Goal: Connect with others: Connect with other users

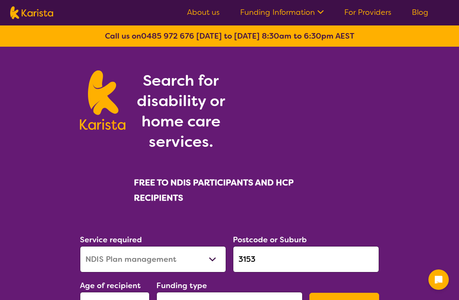
select select "NDIS Plan management"
select select "AD"
select select "NDIS"
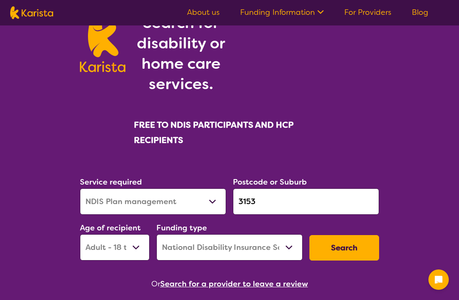
scroll to position [68, 0]
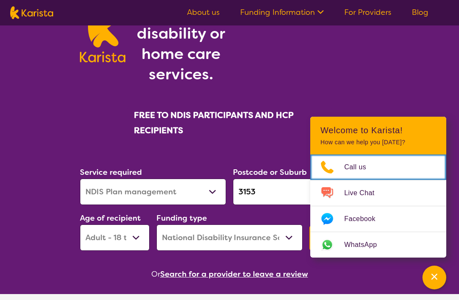
click at [367, 174] on span "Call us" at bounding box center [360, 167] width 32 height 13
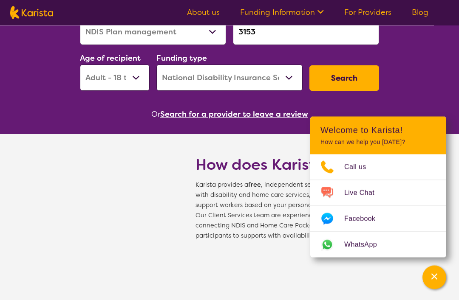
scroll to position [228, 0]
click at [350, 81] on button "Search" at bounding box center [344, 77] width 70 height 25
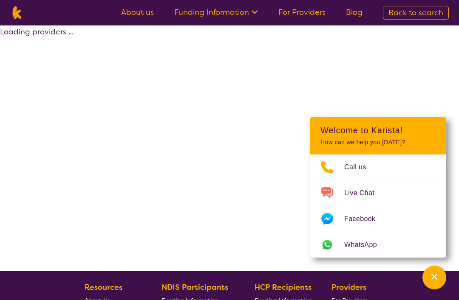
select select "by_score"
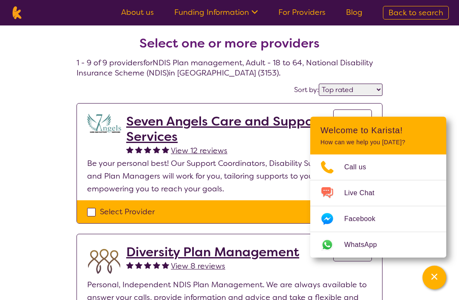
click at [432, 279] on icon "Channel Menu" at bounding box center [434, 277] width 8 height 8
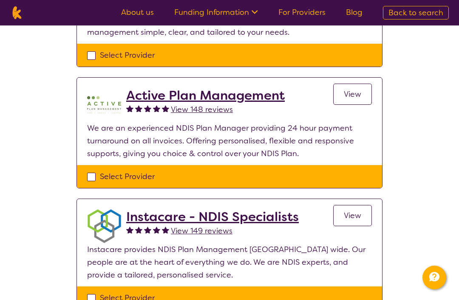
scroll to position [383, 0]
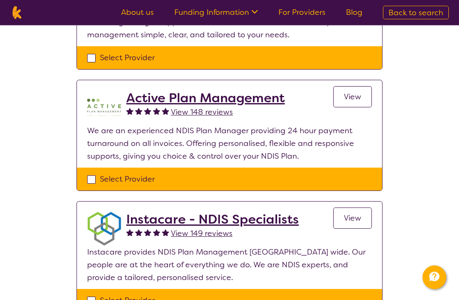
click at [353, 97] on span "View" at bounding box center [351, 97] width 17 height 10
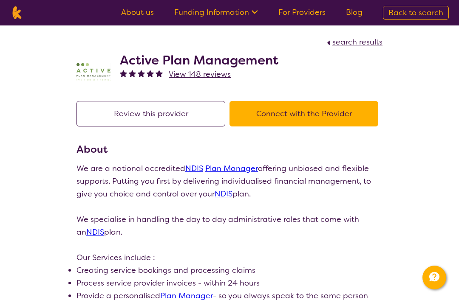
scroll to position [198, 0]
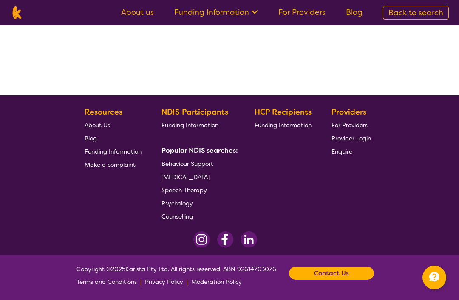
select select "by_score"
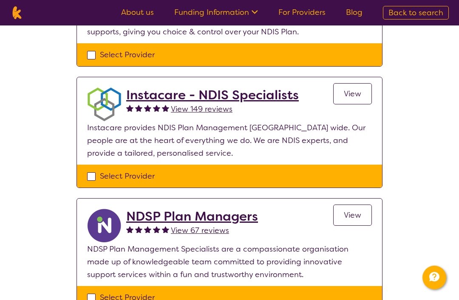
scroll to position [507, 0]
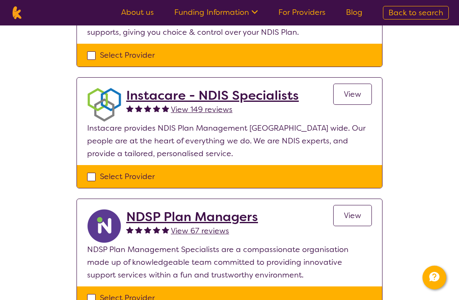
click at [155, 96] on h2 "Instacare - NDIS Specialists" at bounding box center [212, 95] width 172 height 15
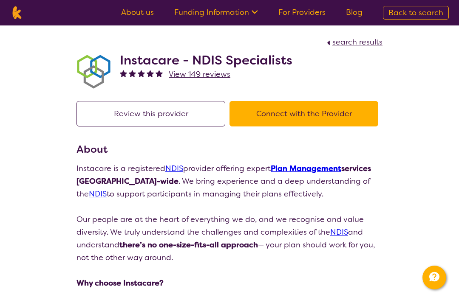
click at [163, 65] on h2 "Instacare - NDIS Specialists" at bounding box center [206, 60] width 172 height 15
click at [270, 121] on button "Connect with the Provider" at bounding box center [303, 113] width 149 height 25
